Goal: Task Accomplishment & Management: Use online tool/utility

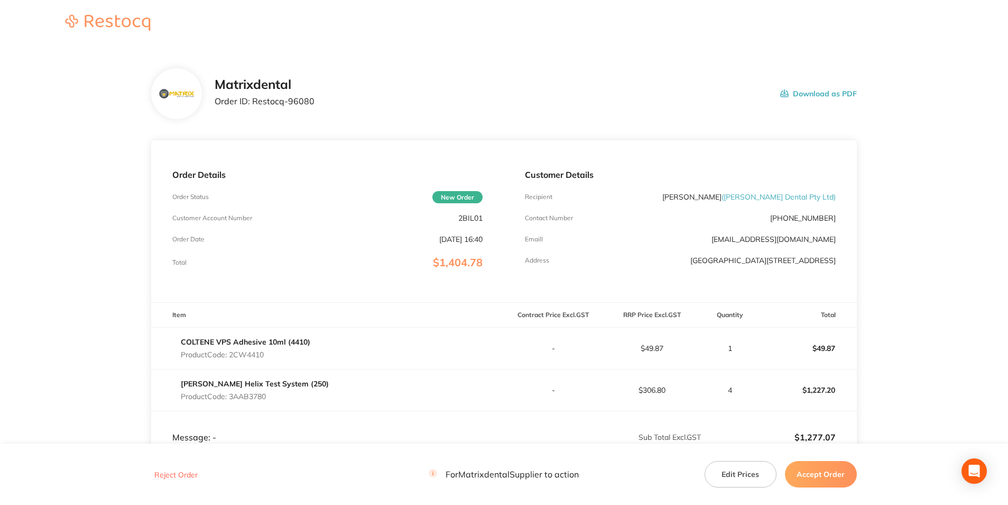
scroll to position [106, 0]
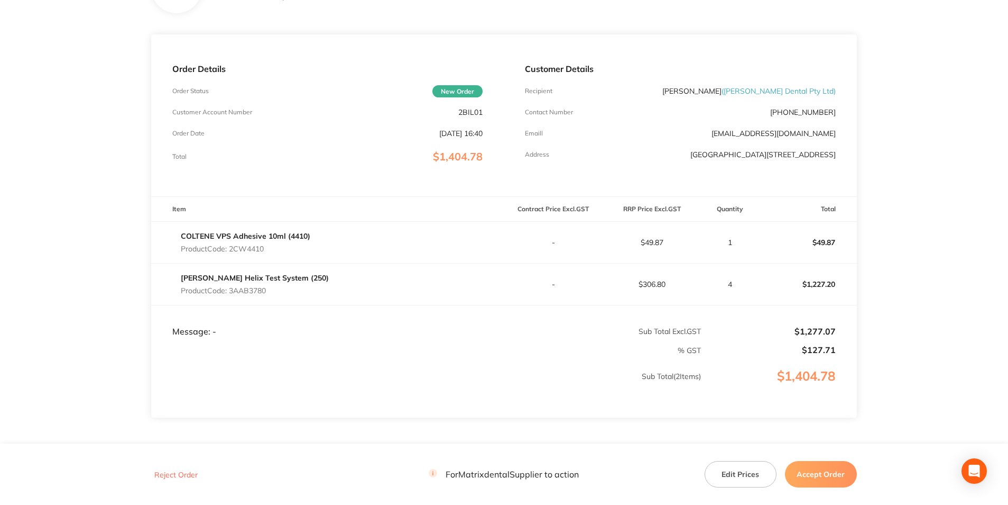
click at [811, 483] on button "Accept Order" at bounding box center [821, 474] width 72 height 26
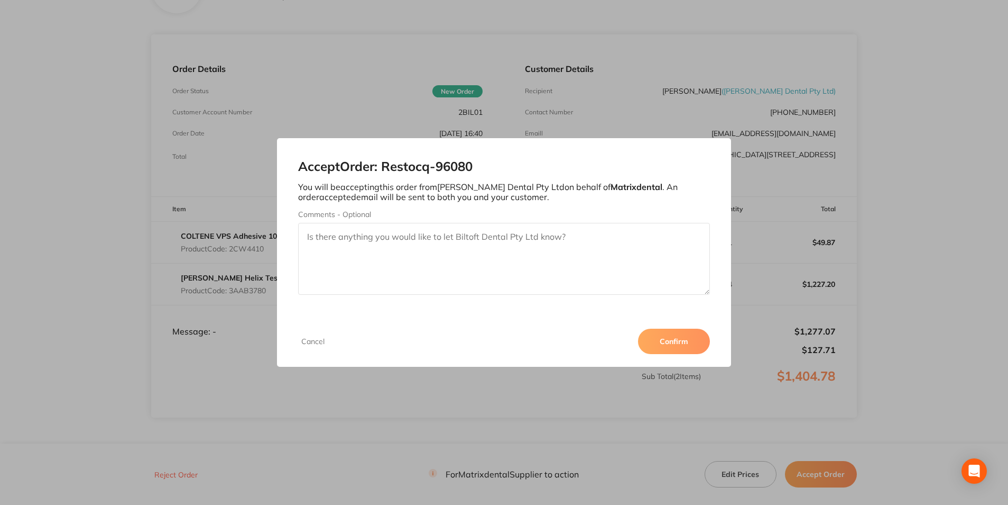
click at [483, 246] on textarea "Comments - Optional" at bounding box center [503, 259] width 411 height 72
type textarea "Thank you"
click at [648, 341] on button "Confirm" at bounding box center [674, 340] width 72 height 25
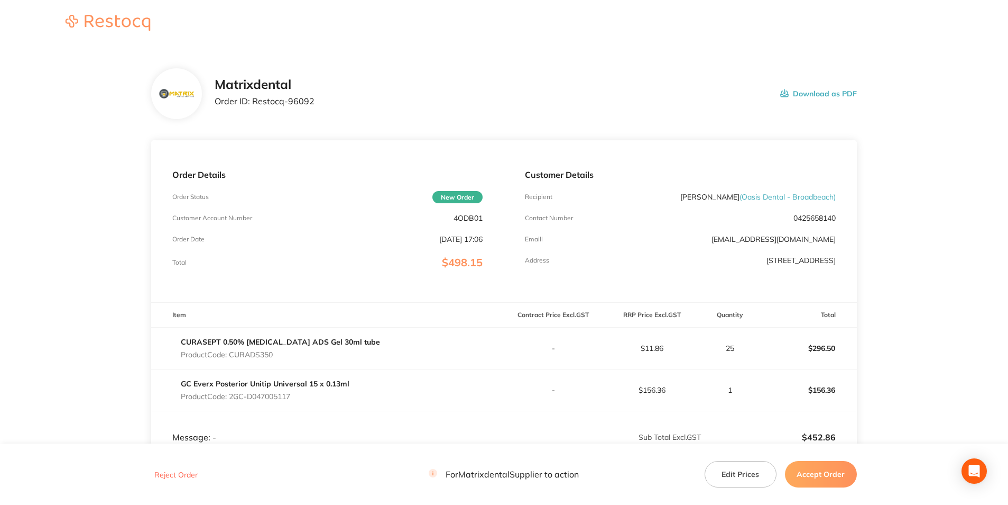
click at [731, 471] on button "Edit Prices" at bounding box center [741, 474] width 72 height 26
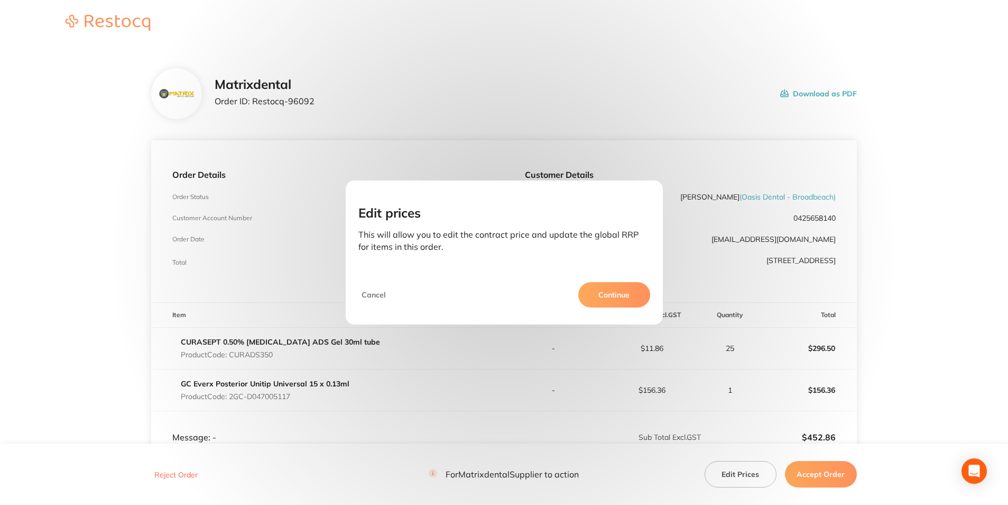
click at [620, 296] on button "Continue" at bounding box center [615, 294] width 72 height 25
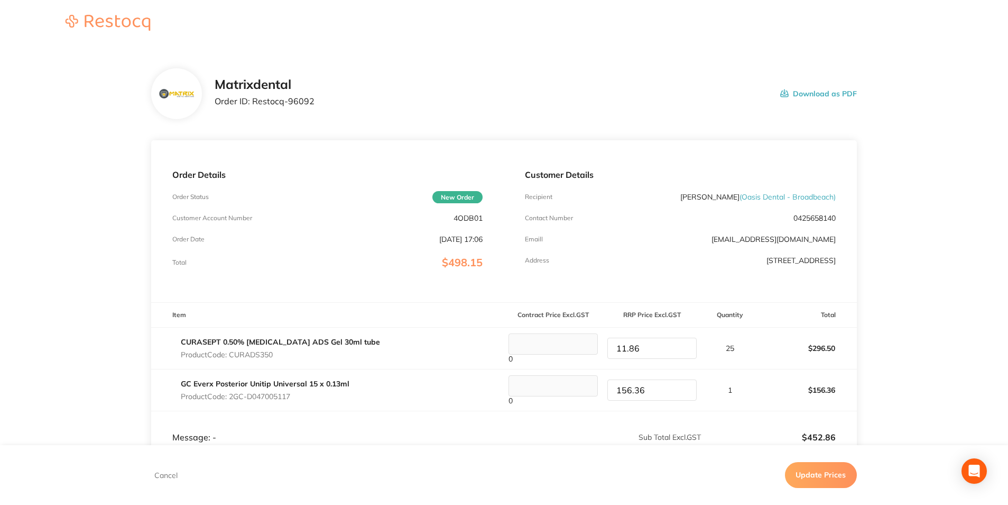
click at [592, 352] on tr "CURASEPT 0.50% Chlorhexidine ADS Gel 30ml tube Product Code: CURADS350 0 11.86 …" at bounding box center [504, 348] width 706 height 42
type input "13.00"
click at [745, 356] on td "25" at bounding box center [730, 348] width 57 height 42
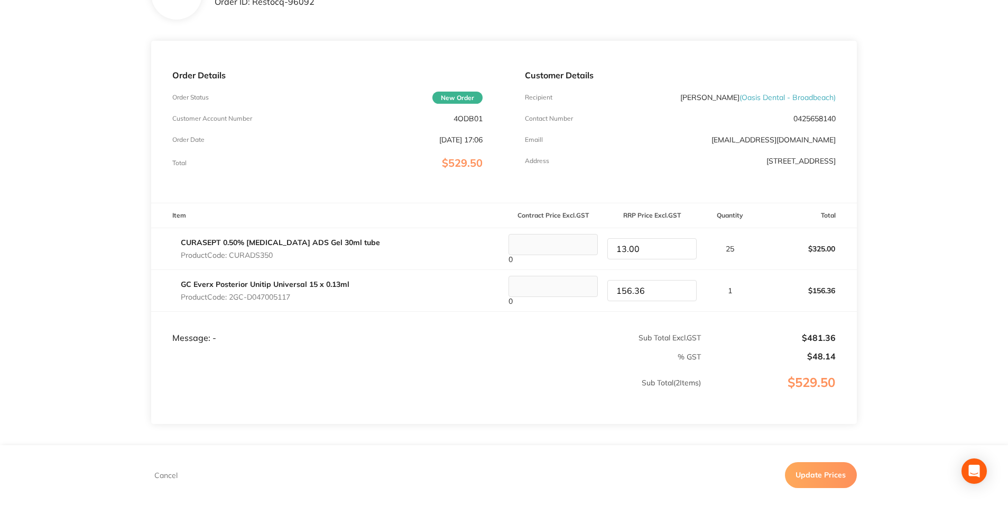
scroll to position [106, 0]
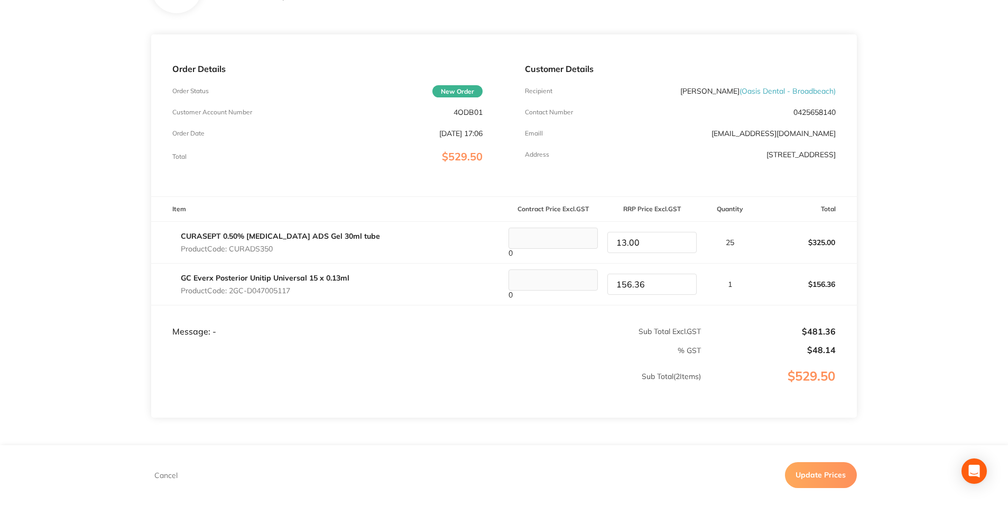
click at [813, 476] on button "Update Prices" at bounding box center [821, 474] width 72 height 25
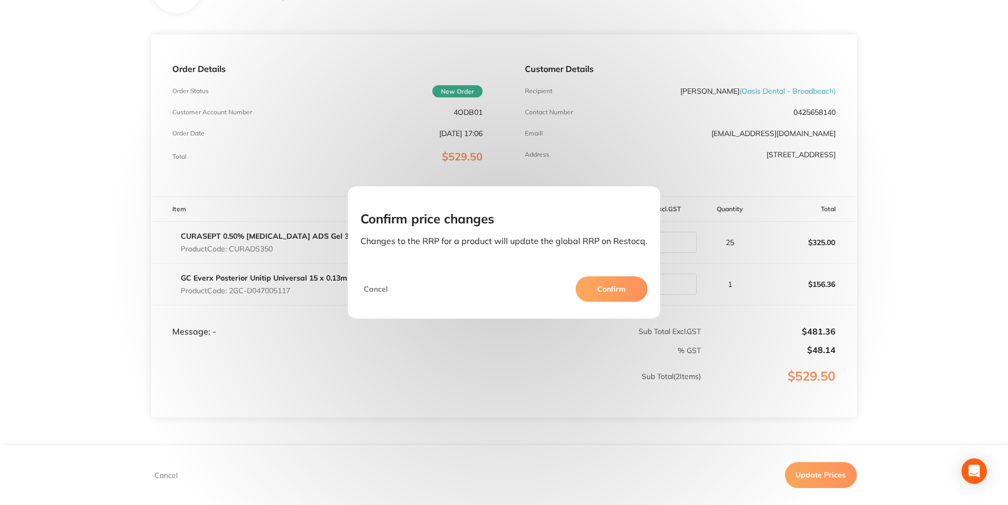
click at [613, 294] on button "Confirm" at bounding box center [612, 288] width 72 height 25
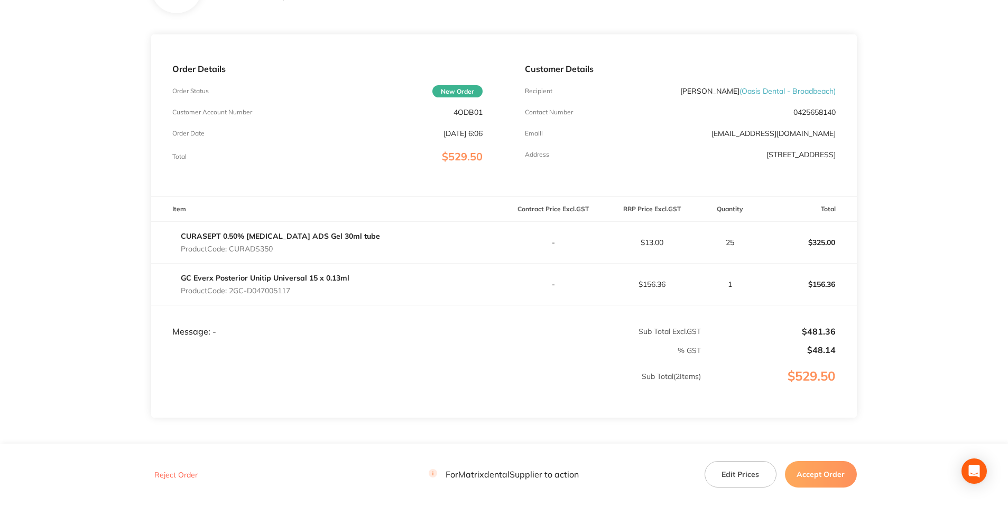
click at [800, 470] on button "Accept Order" at bounding box center [821, 474] width 72 height 26
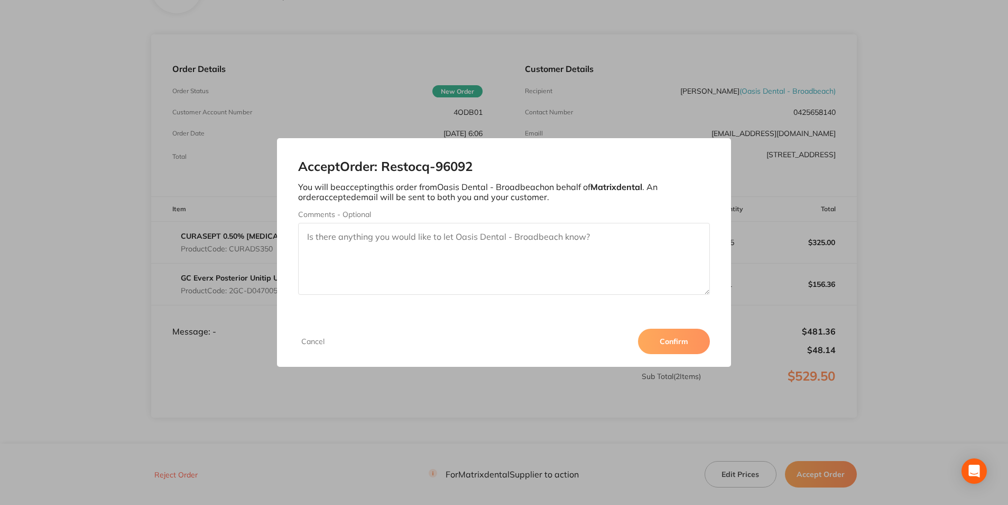
click at [499, 242] on textarea "Comments - Optional" at bounding box center [503, 259] width 411 height 72
type textarea "Thank you"
click at [683, 340] on button "Confirm" at bounding box center [674, 340] width 72 height 25
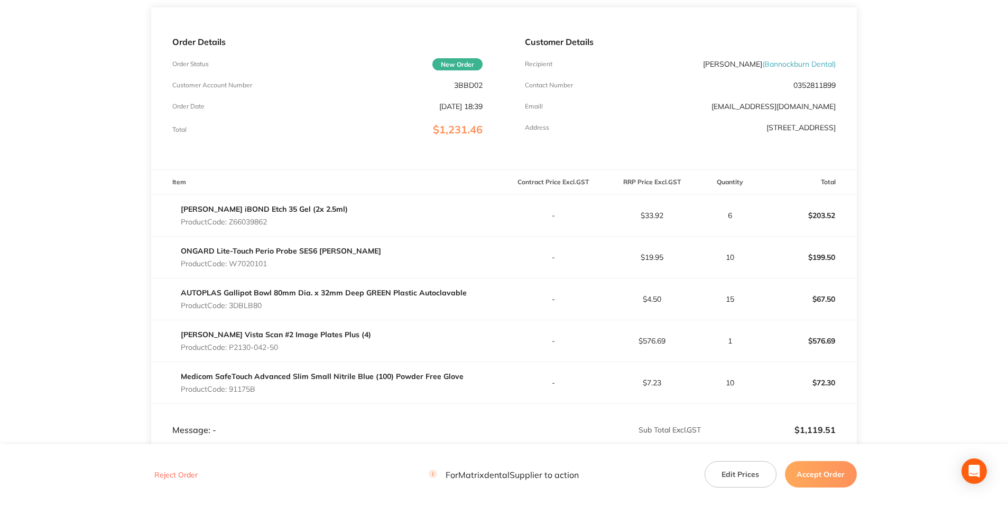
scroll to position [159, 0]
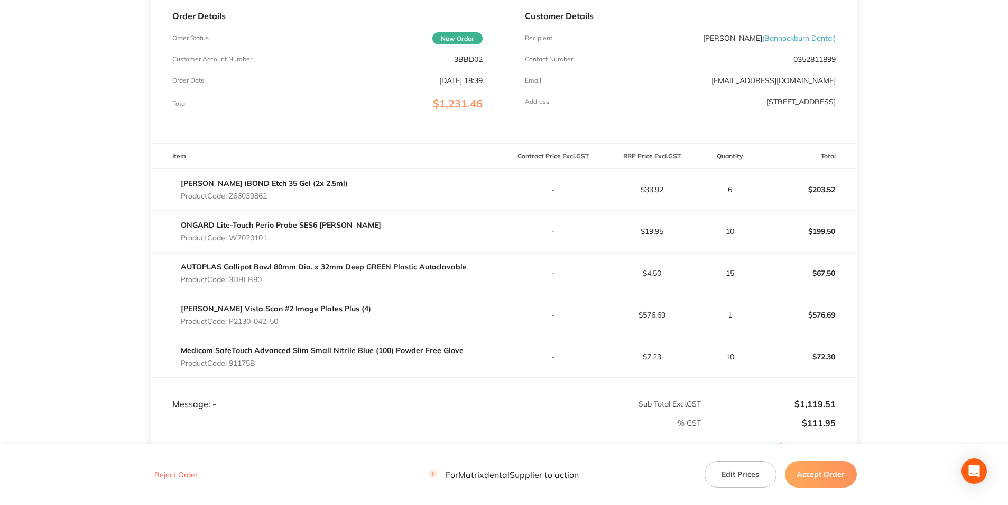
click at [819, 481] on button "Accept Order" at bounding box center [821, 474] width 72 height 26
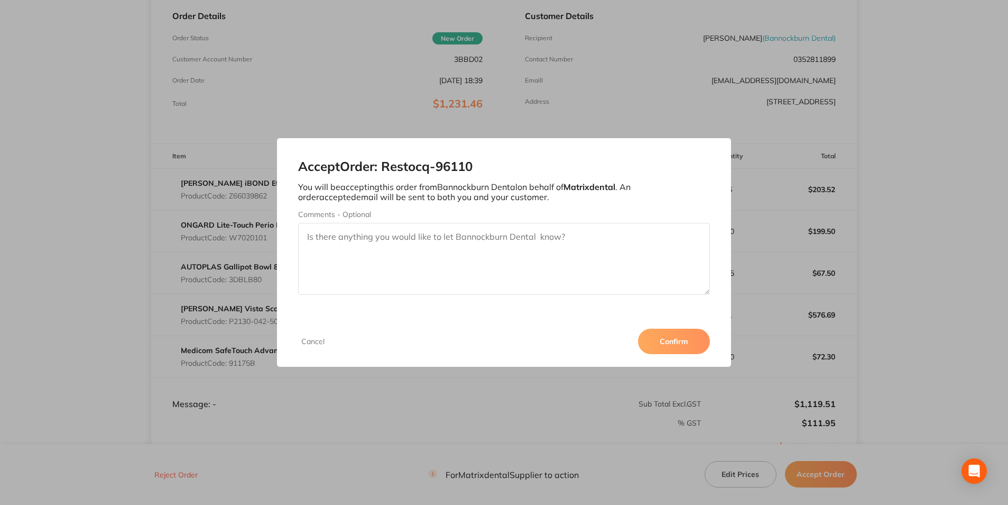
click at [447, 238] on textarea "Comments - Optional" at bounding box center [503, 259] width 411 height 72
type textarea "Thank you."
click at [663, 334] on button "Confirm" at bounding box center [674, 340] width 72 height 25
